Goal: Task Accomplishment & Management: Manage account settings

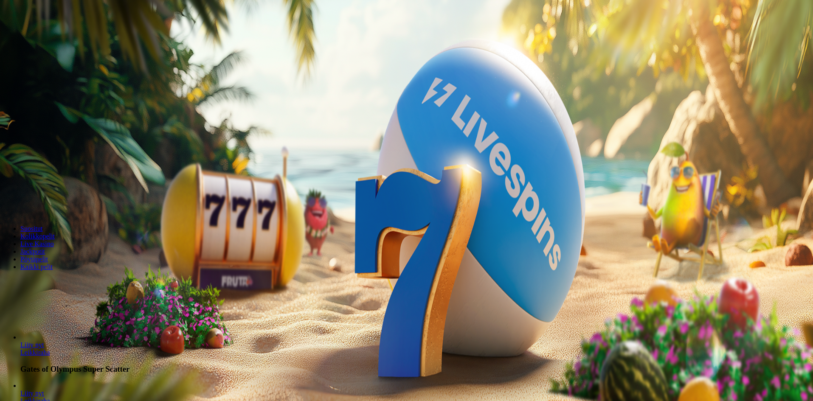
click at [63, 35] on button "Kirjaudu" at bounding box center [59, 30] width 28 height 9
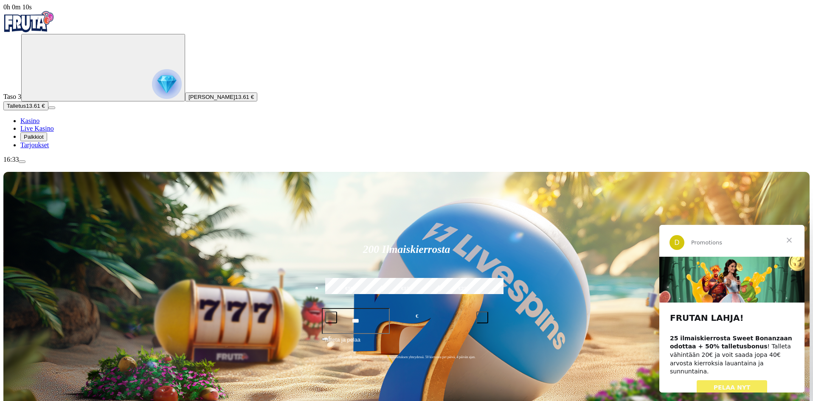
click at [788, 239] on span "Sulje" at bounding box center [789, 240] width 31 height 31
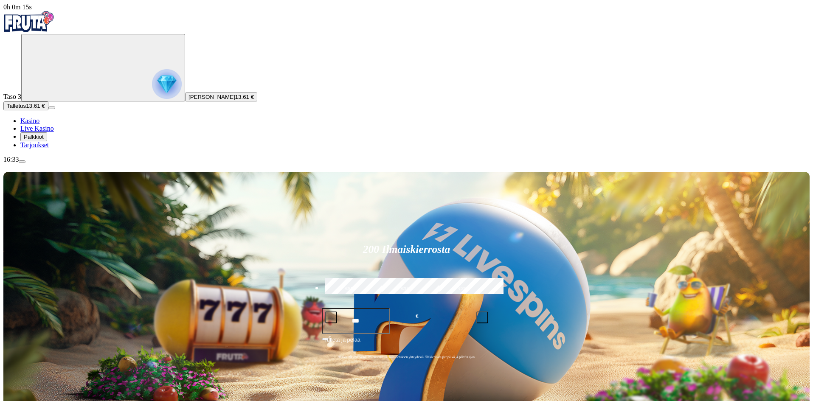
click at [42, 140] on span "Palkkiot" at bounding box center [34, 137] width 20 height 6
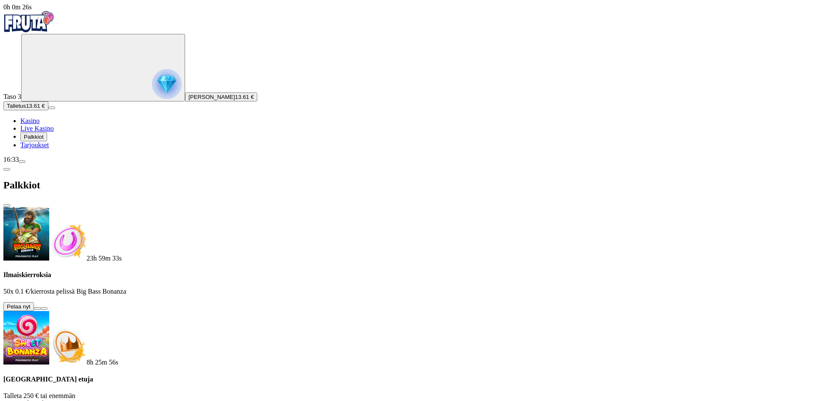
click at [41, 307] on button at bounding box center [37, 308] width 7 height 3
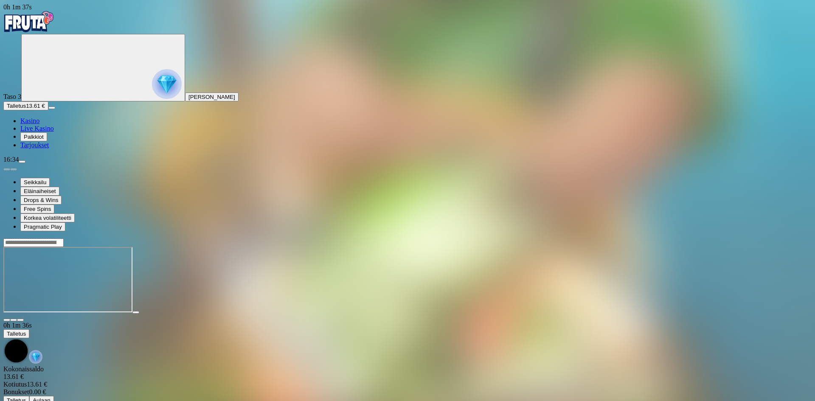
click at [39, 124] on span "Kasino" at bounding box center [29, 120] width 19 height 7
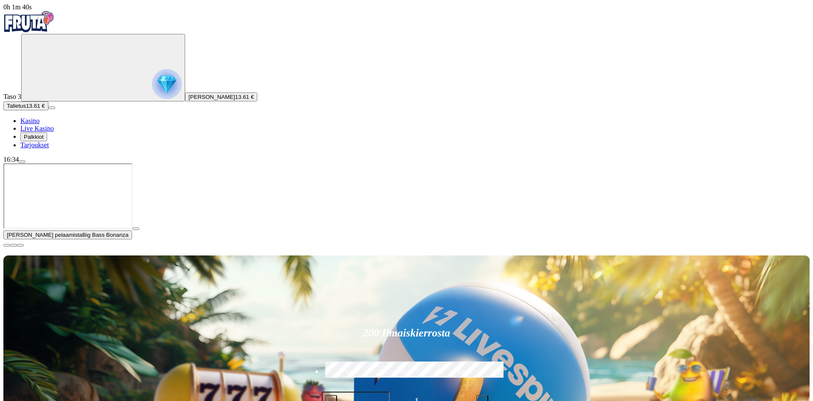
click at [7, 245] on span "close icon" at bounding box center [7, 245] width 0 height 0
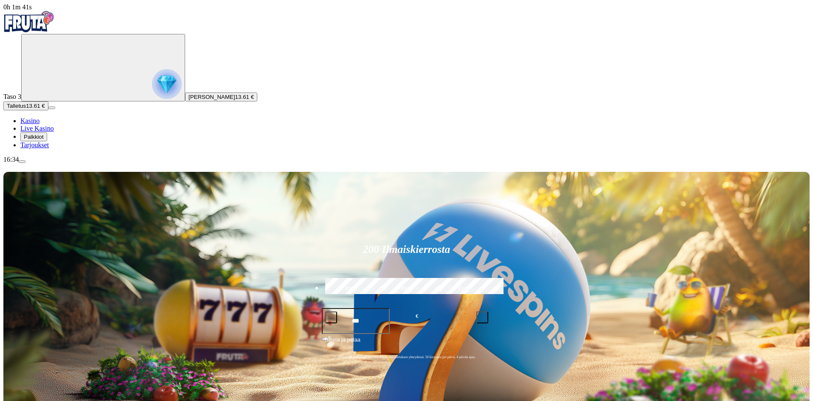
click at [188, 100] on span "[PERSON_NAME]" at bounding box center [211, 97] width 47 height 6
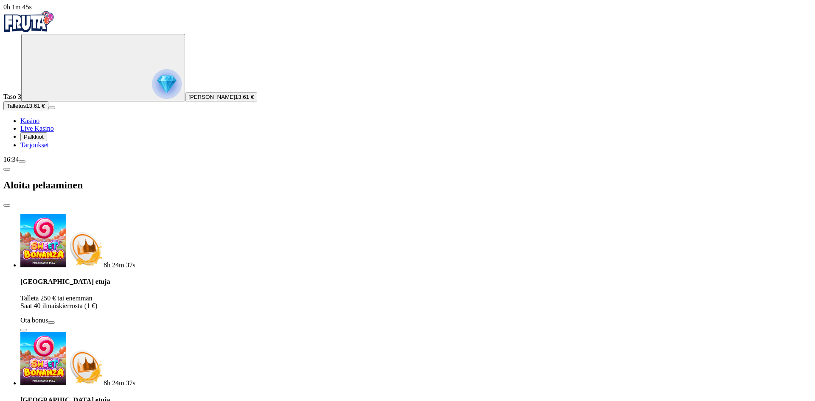
click at [188, 100] on span "[PERSON_NAME]" at bounding box center [211, 97] width 47 height 6
click at [7, 205] on span "close icon" at bounding box center [7, 205] width 0 height 0
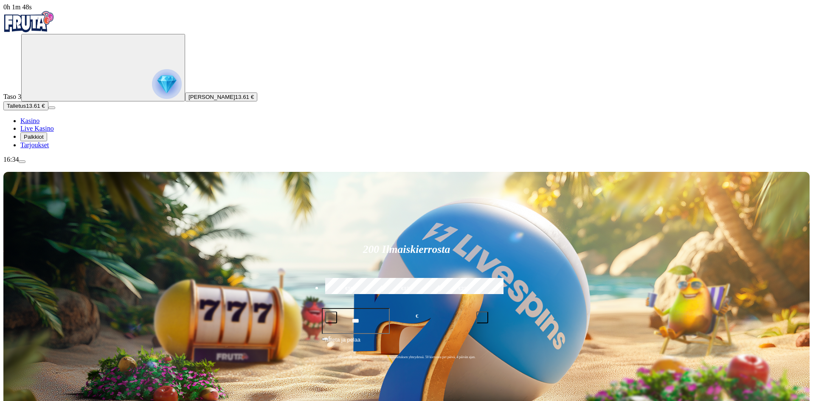
click at [235, 100] on span "13.61 €" at bounding box center [244, 97] width 19 height 6
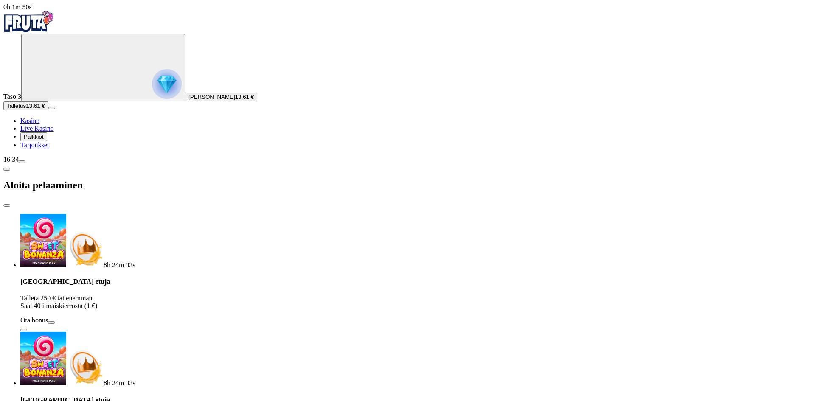
click at [7, 205] on span "close icon" at bounding box center [7, 205] width 0 height 0
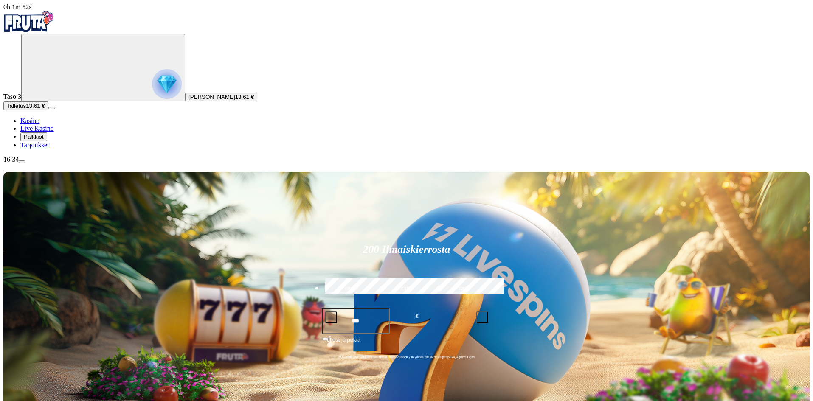
click at [44, 140] on span "Palkkiot" at bounding box center [34, 137] width 20 height 6
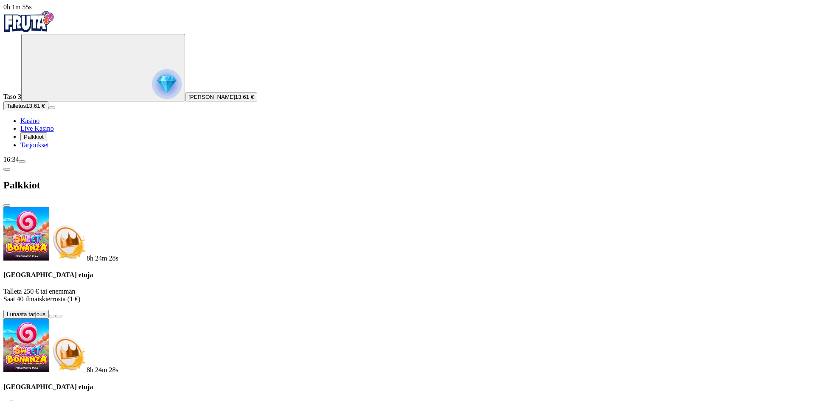
click at [22, 162] on span "menu icon" at bounding box center [22, 162] width 0 height 0
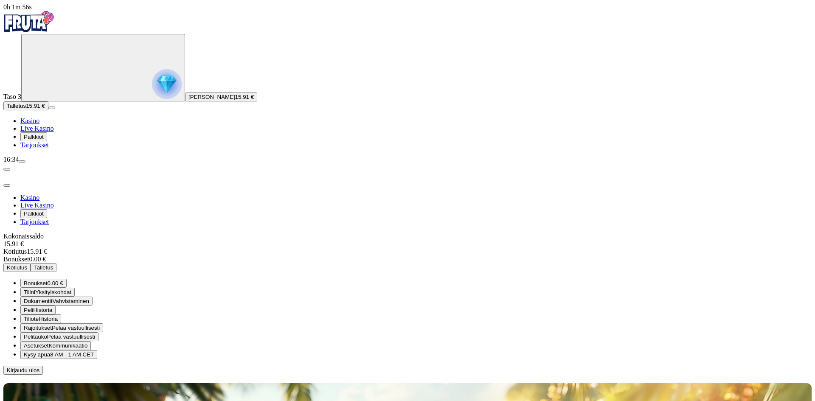
click at [52, 325] on span "Rajoitukset" at bounding box center [38, 328] width 28 height 6
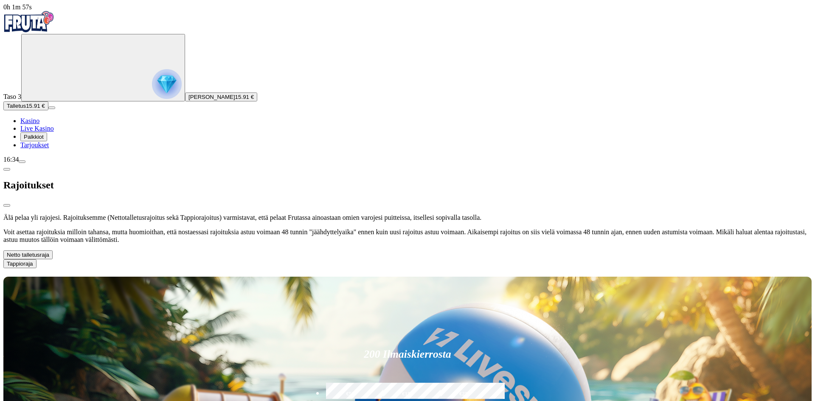
click at [53, 250] on button "Netto talletusraja" at bounding box center [27, 254] width 49 height 9
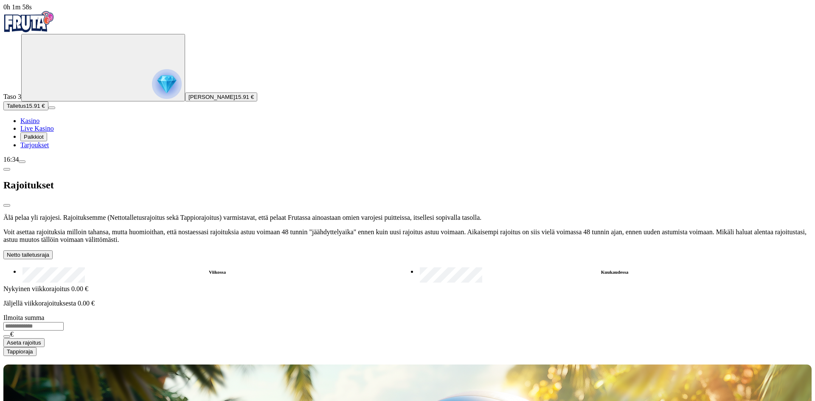
click at [53, 250] on button "Netto talletusraja" at bounding box center [27, 254] width 49 height 9
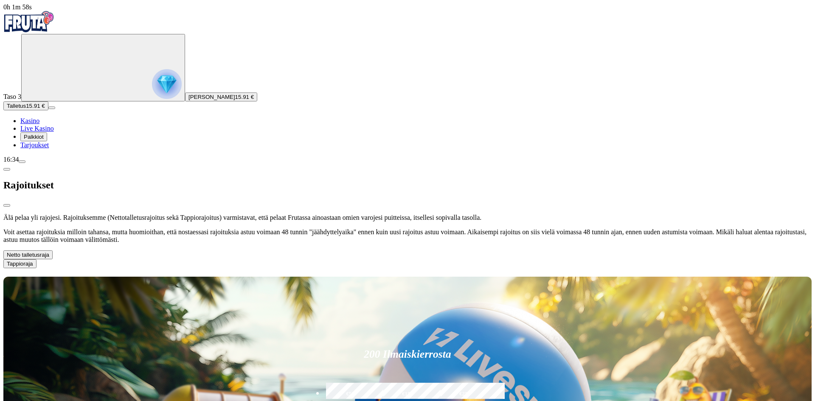
click at [36, 259] on button "Tappioraja" at bounding box center [19, 263] width 33 height 9
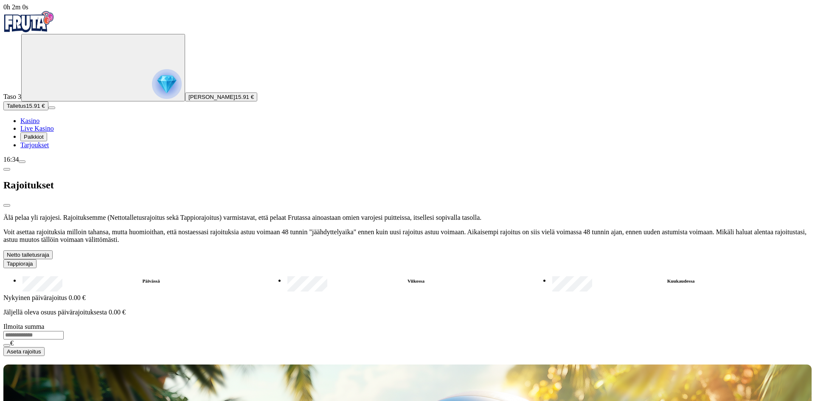
click at [285, 275] on label "Viikossa" at bounding box center [415, 281] width 261 height 12
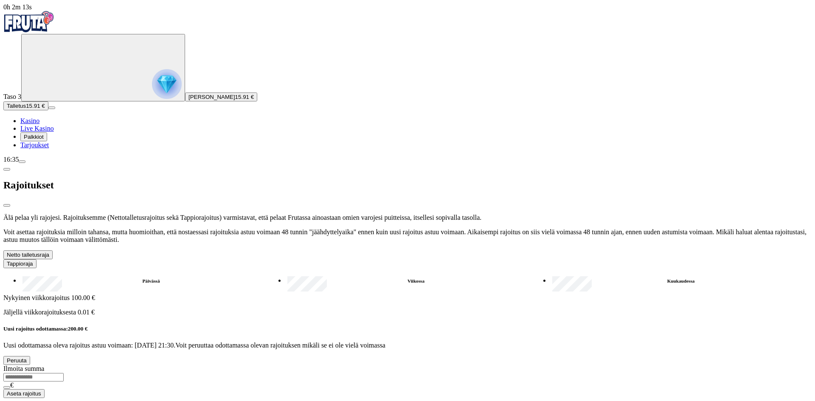
click at [7, 205] on span "close icon" at bounding box center [7, 205] width 0 height 0
